Goal: Find specific page/section: Find specific page/section

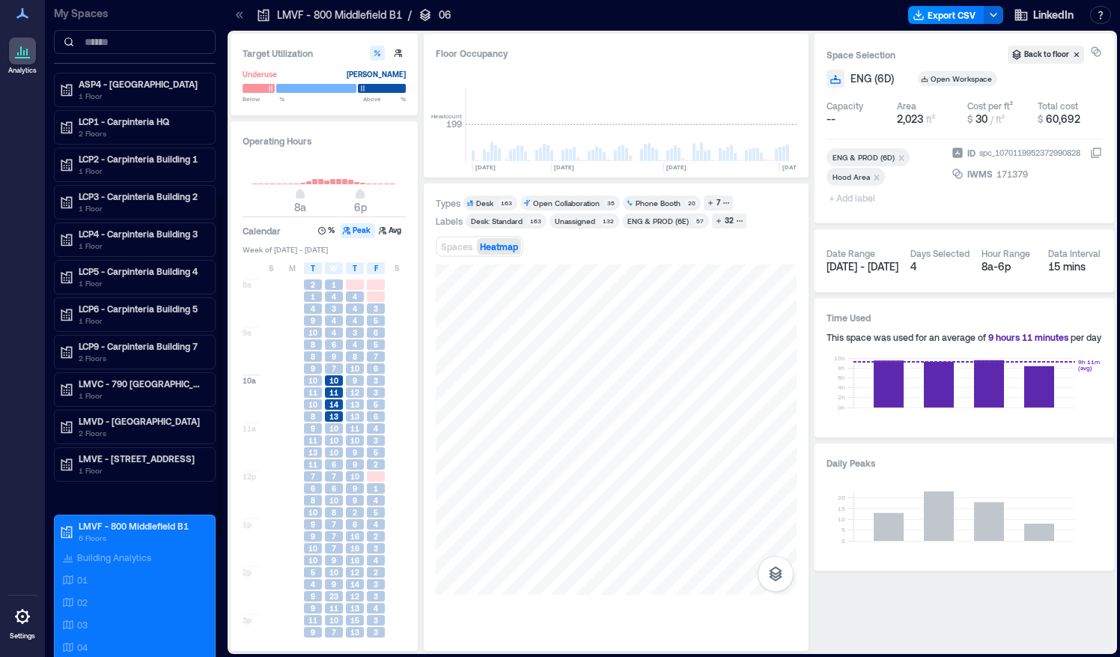
scroll to position [0, 4596]
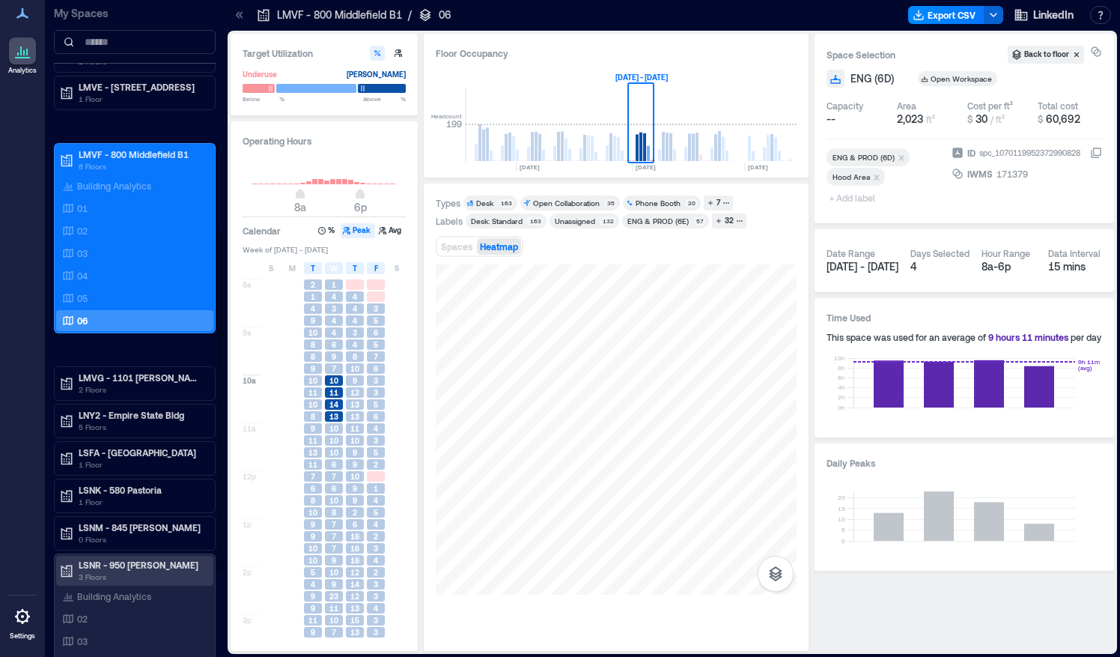
click at [88, 560] on div "LSNR - 950 [PERSON_NAME] 3 Floors Building Analytics 02 03 04" at bounding box center [135, 614] width 162 height 123
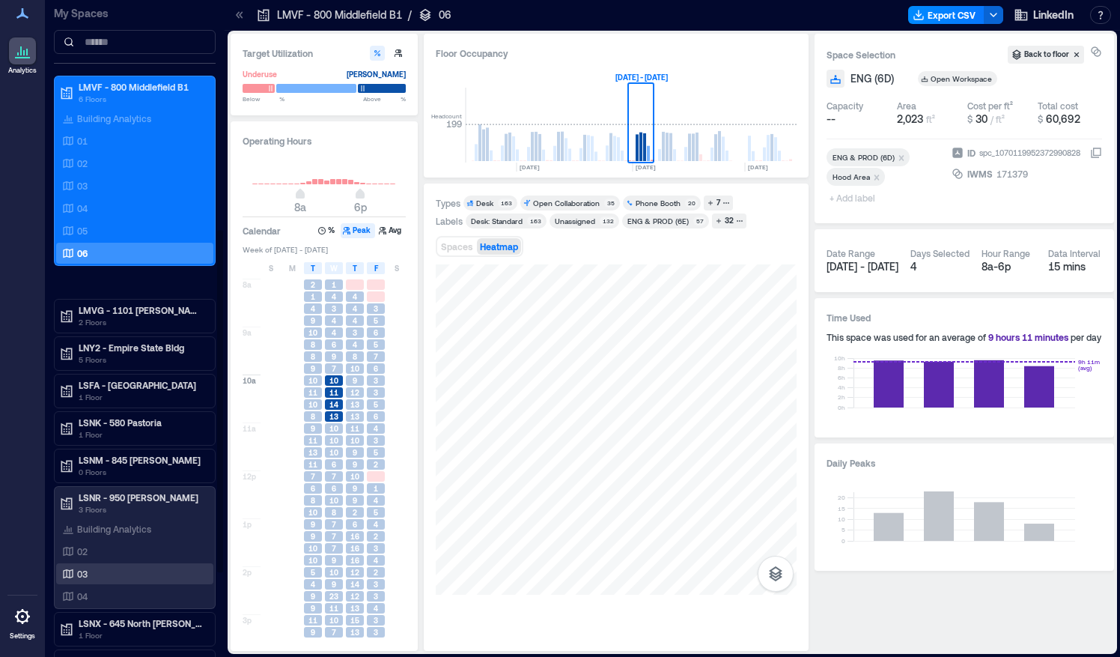
click at [96, 566] on div "03" at bounding box center [131, 573] width 145 height 15
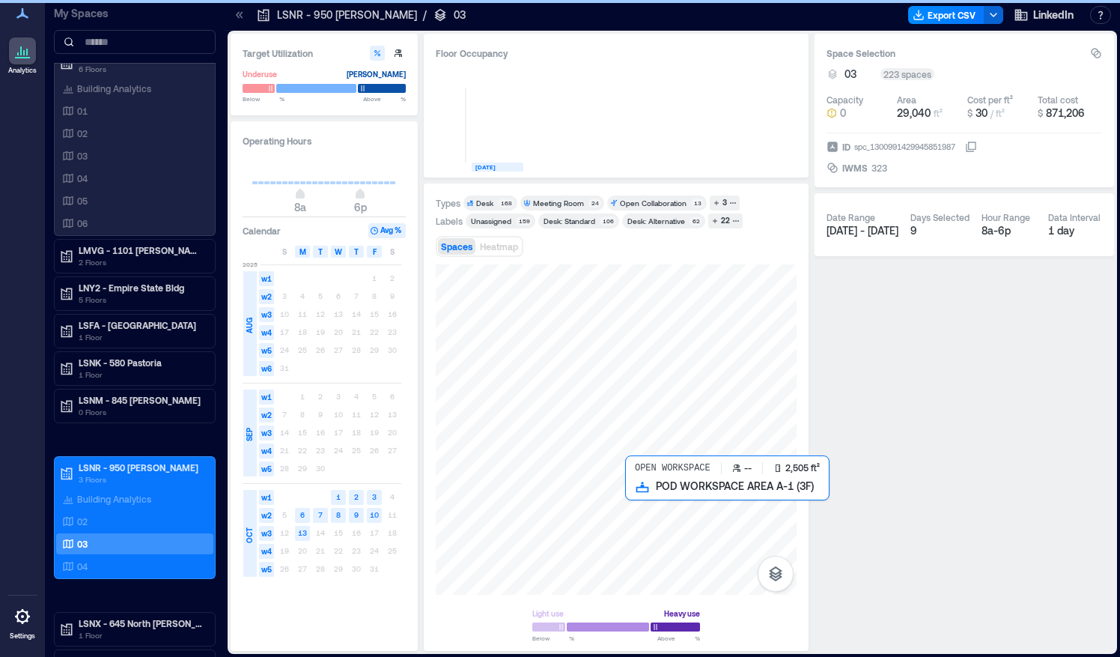
click at [647, 496] on div at bounding box center [616, 429] width 361 height 330
click at [691, 515] on div at bounding box center [616, 429] width 361 height 330
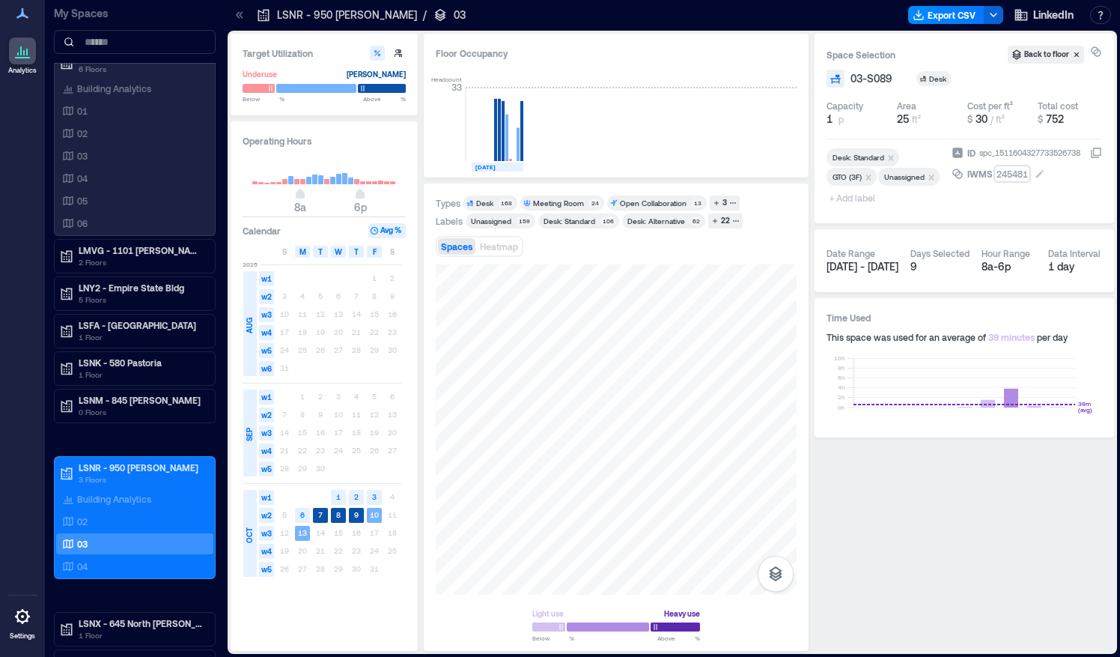
click at [1007, 172] on div "245481" at bounding box center [1012, 173] width 34 height 15
click at [1007, 172] on input "******" at bounding box center [1046, 173] width 103 height 15
click at [873, 84] on span "03-S089" at bounding box center [872, 78] width 42 height 15
click at [875, 83] on span "03-S089" at bounding box center [872, 78] width 42 height 15
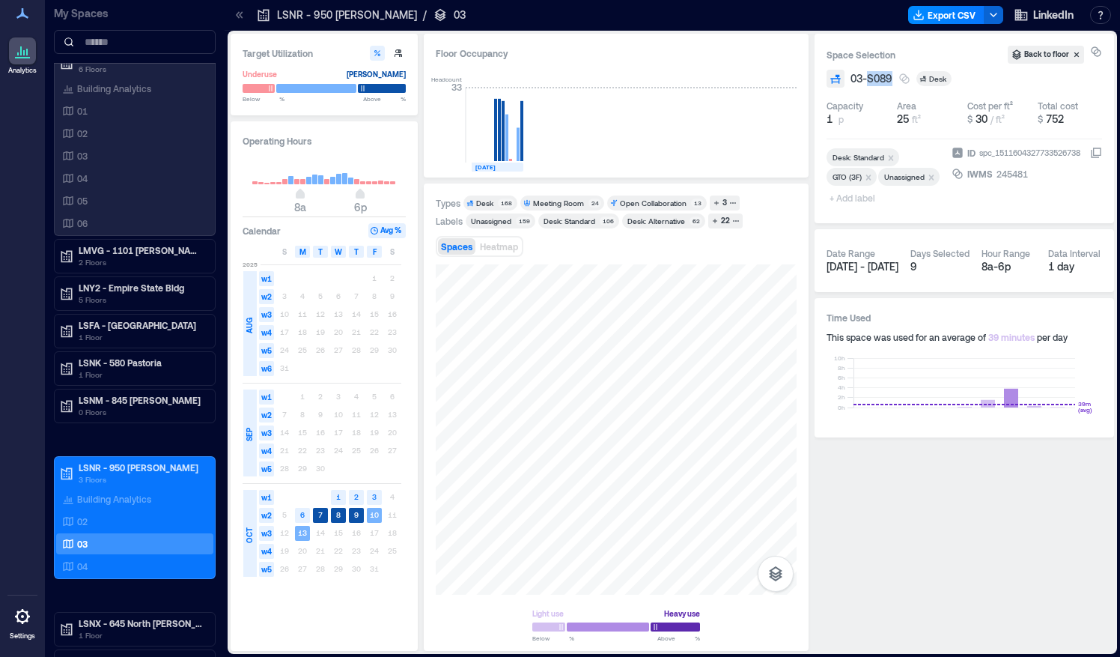
click at [875, 83] on span "03-S089" at bounding box center [872, 78] width 42 height 15
drag, startPoint x: 875, startPoint y: 83, endPoint x: 866, endPoint y: 78, distance: 10.4
click at [866, 78] on span "03-S089" at bounding box center [872, 78] width 42 height 15
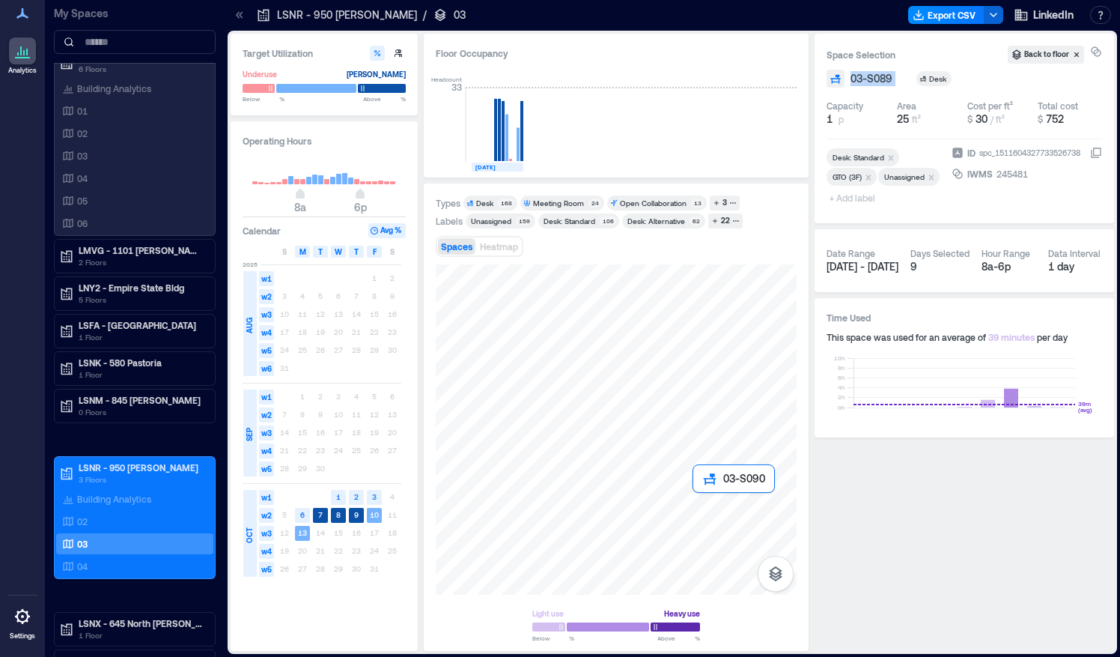
click at [697, 502] on div at bounding box center [616, 429] width 361 height 330
click at [1012, 175] on div "245478" at bounding box center [1012, 173] width 34 height 15
click at [1012, 175] on input "******" at bounding box center [1046, 173] width 103 height 15
